Goal: Information Seeking & Learning: Learn about a topic

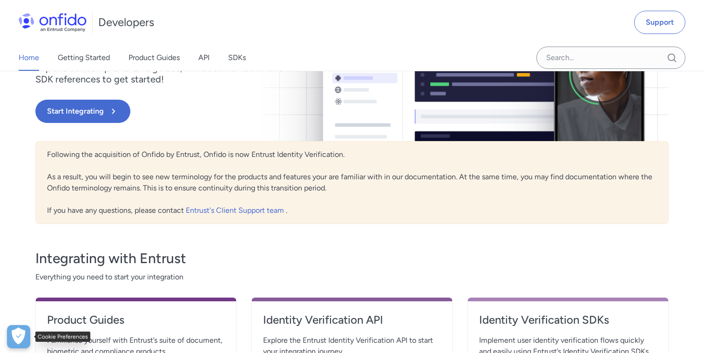
click at [11, 342] on button "Open Preferences" at bounding box center [18, 336] width 23 height 23
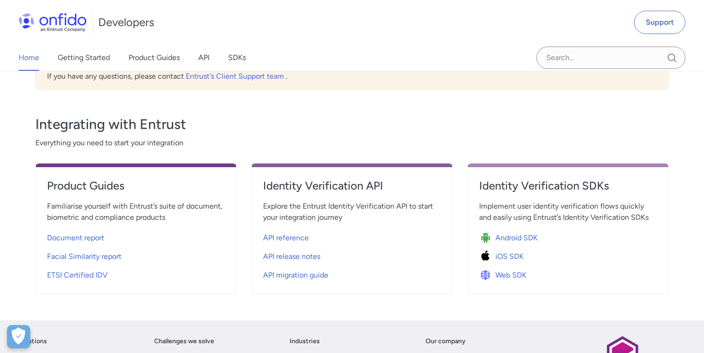
scroll to position [246, 0]
click at [276, 233] on span "API reference" at bounding box center [286, 237] width 46 height 11
select select "http"
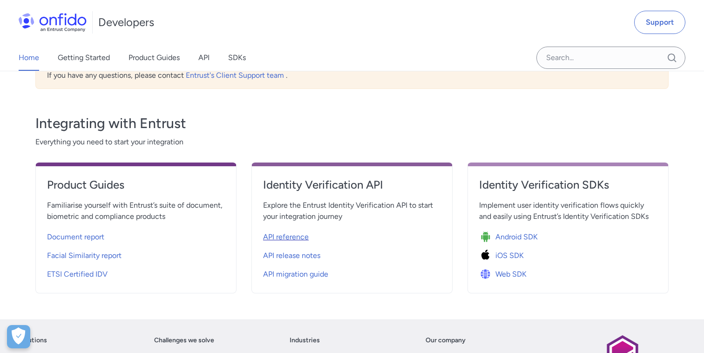
select select "http"
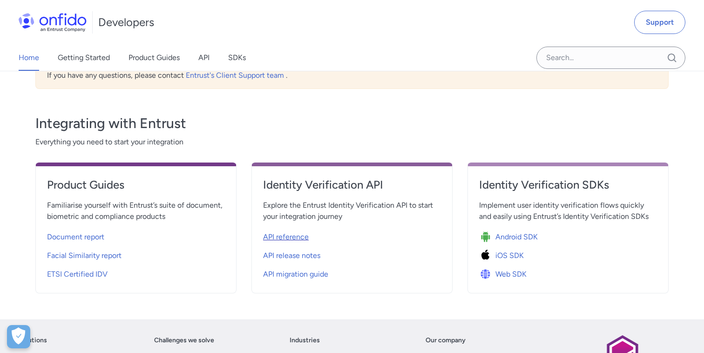
select select "http"
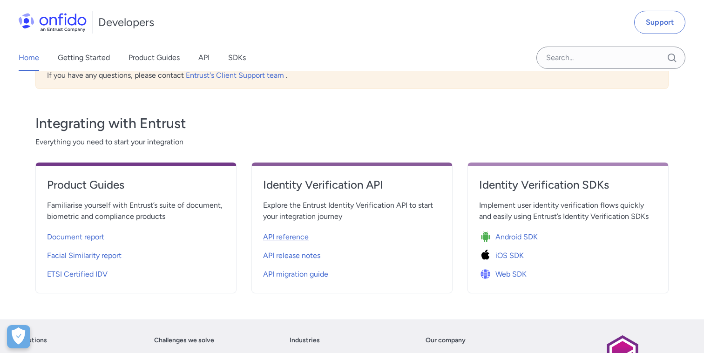
select select "http"
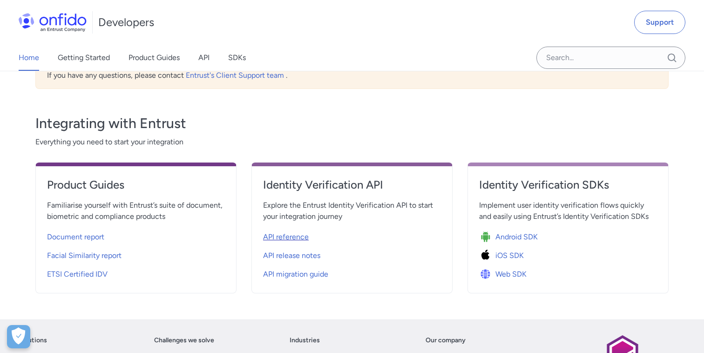
select select "http"
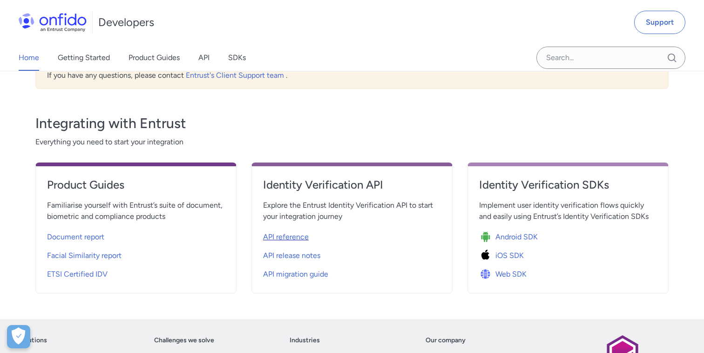
select select "http"
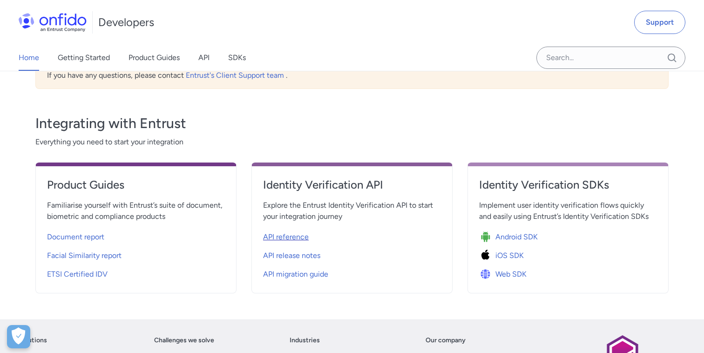
select select "http"
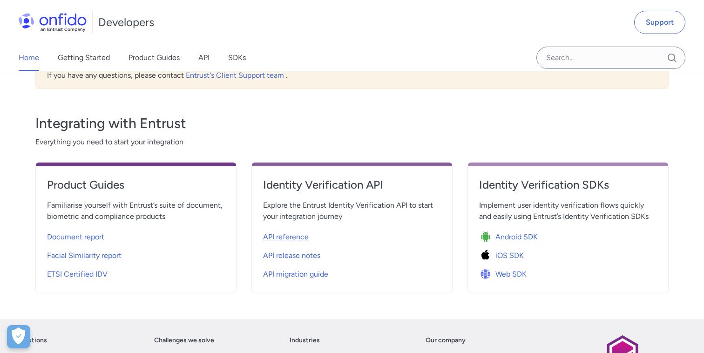
select select "http"
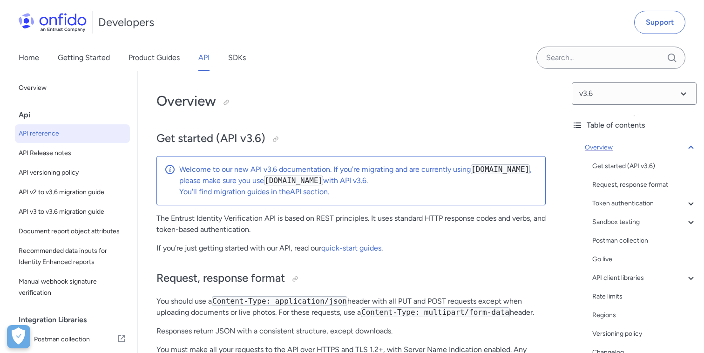
click at [693, 148] on icon at bounding box center [691, 147] width 11 height 11
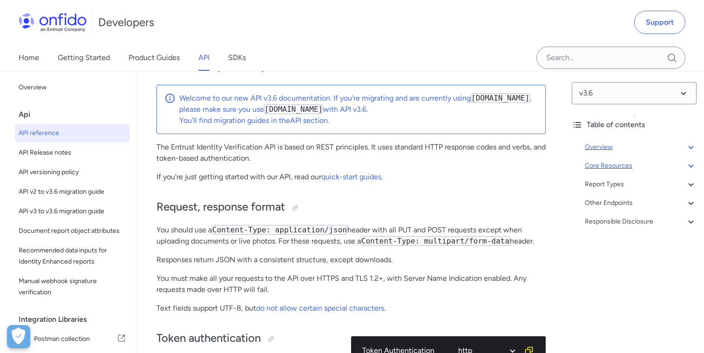
click at [633, 161] on div "Core Resources" at bounding box center [641, 165] width 112 height 11
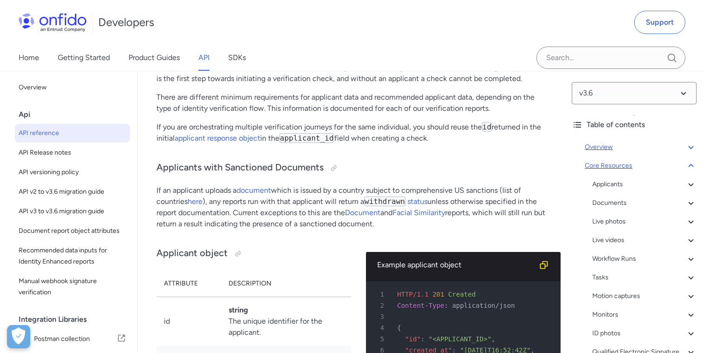
click at [633, 161] on div "Core Resources" at bounding box center [641, 165] width 112 height 11
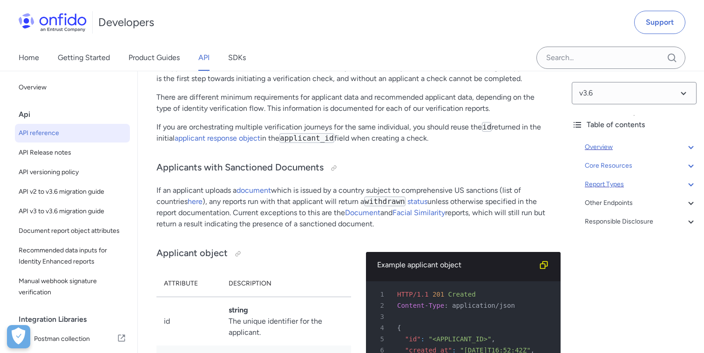
click at [617, 179] on div "Report Types" at bounding box center [641, 184] width 112 height 11
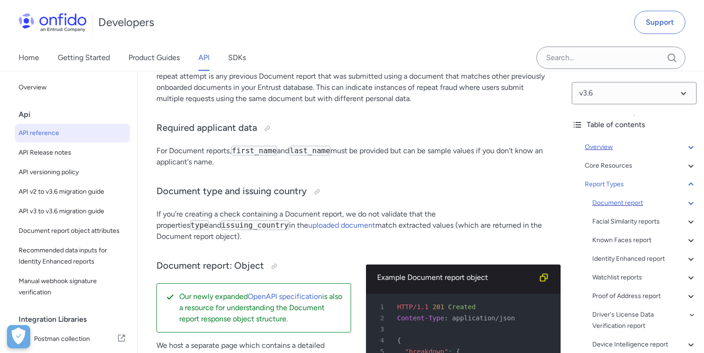
click at [616, 202] on div "Document report" at bounding box center [644, 202] width 104 height 11
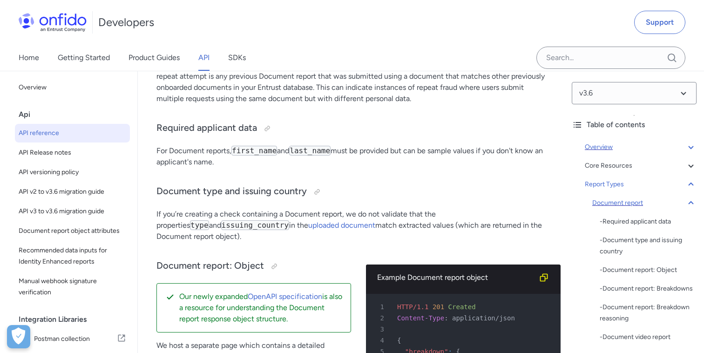
scroll to position [39428, 0]
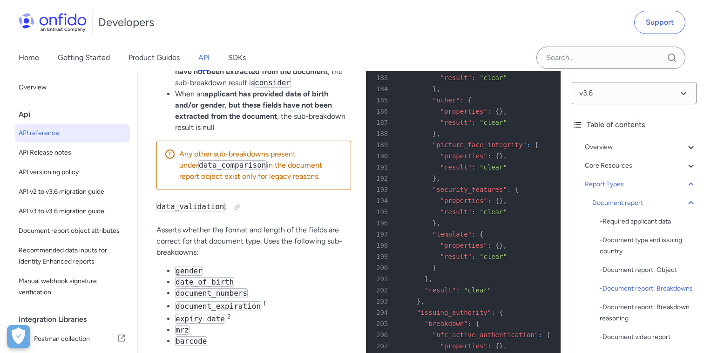
scroll to position [41653, 0]
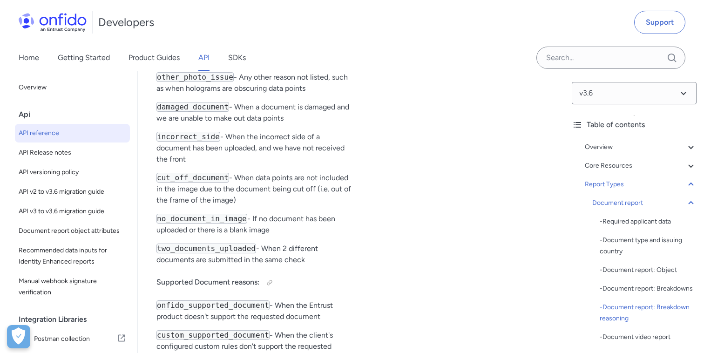
scroll to position [45319, 0]
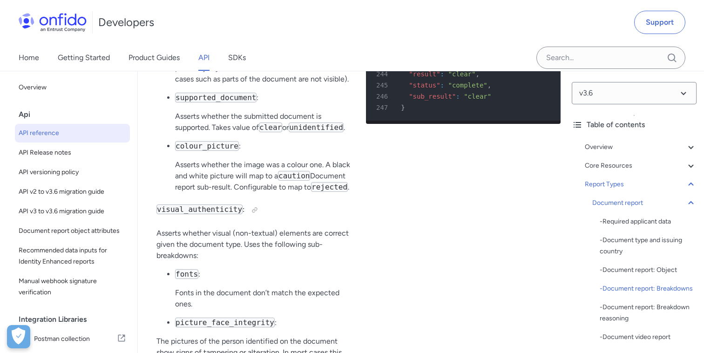
scroll to position [42317, 0]
